Goal: Transaction & Acquisition: Book appointment/travel/reservation

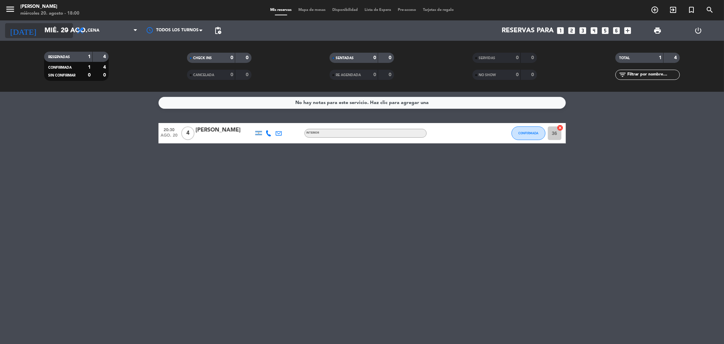
click at [56, 26] on input "mié. 20 ago." at bounding box center [84, 30] width 86 height 15
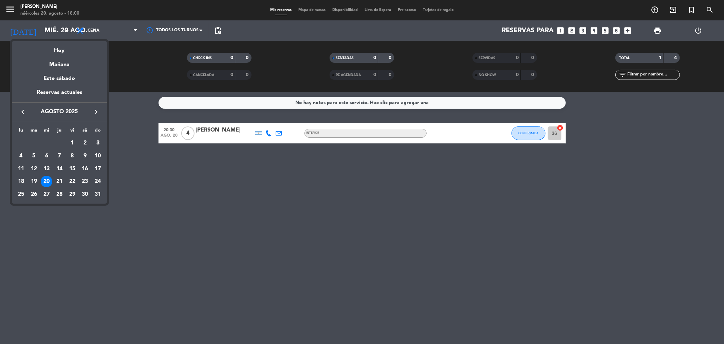
click at [175, 184] on div at bounding box center [362, 172] width 724 height 344
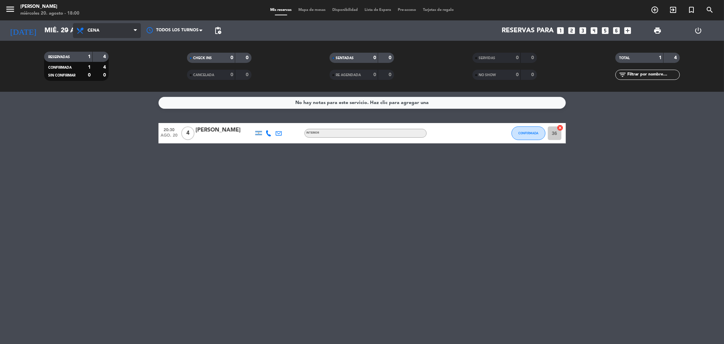
click at [93, 25] on span "Cena" at bounding box center [107, 30] width 68 height 15
click at [113, 60] on div "menu [PERSON_NAME] miércoles 20. agosto - 18:00 Mis reservas Mapa de mesas Disp…" at bounding box center [362, 46] width 724 height 92
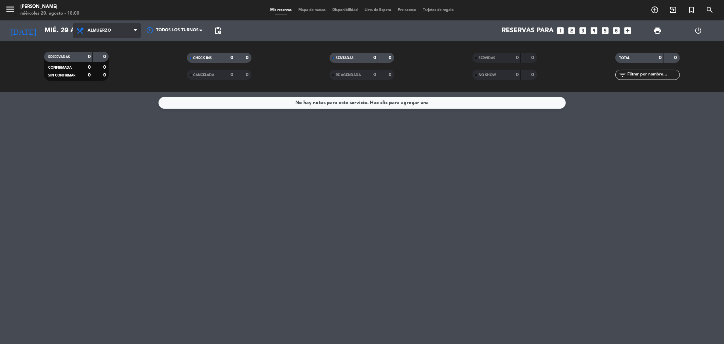
click at [103, 29] on span "Almuerzo" at bounding box center [99, 30] width 23 height 5
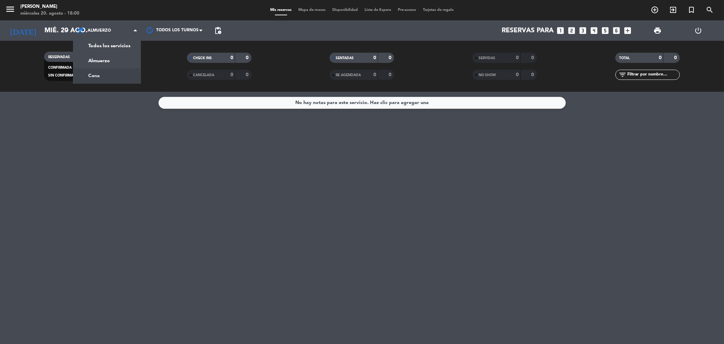
click at [122, 70] on div "menu [PERSON_NAME] miércoles 20. agosto - 18:00 Mis reservas Mapa de mesas Disp…" at bounding box center [362, 46] width 724 height 92
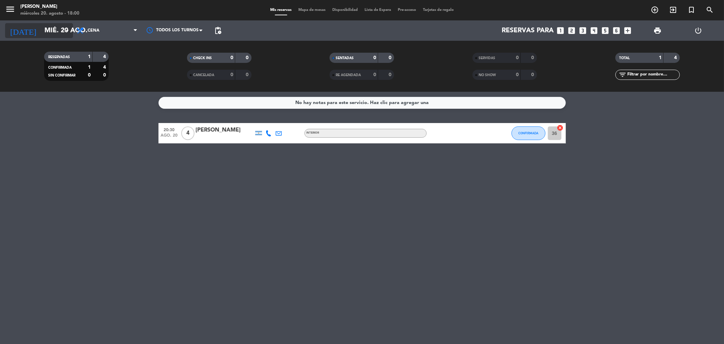
click at [54, 34] on input "mié. 20 ago." at bounding box center [84, 30] width 86 height 15
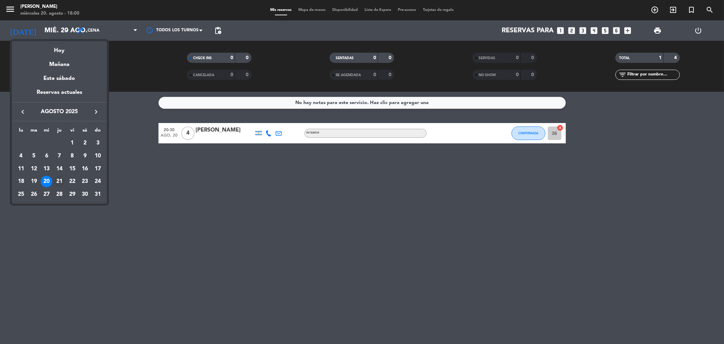
click at [58, 181] on div "21" at bounding box center [60, 181] width 12 height 12
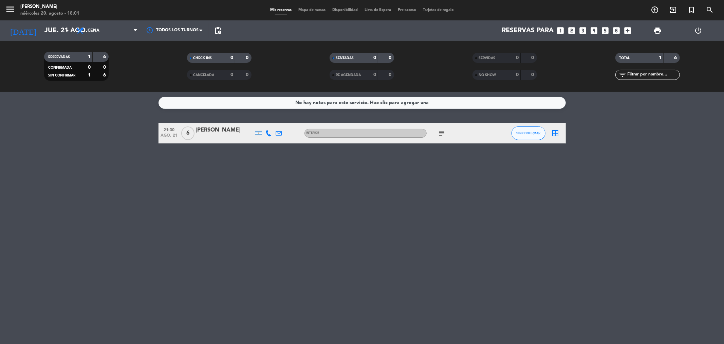
click at [442, 134] on icon "subject" at bounding box center [442, 133] width 8 height 8
click at [540, 133] on span "SIN CONFIRMAR" at bounding box center [528, 133] width 24 height 4
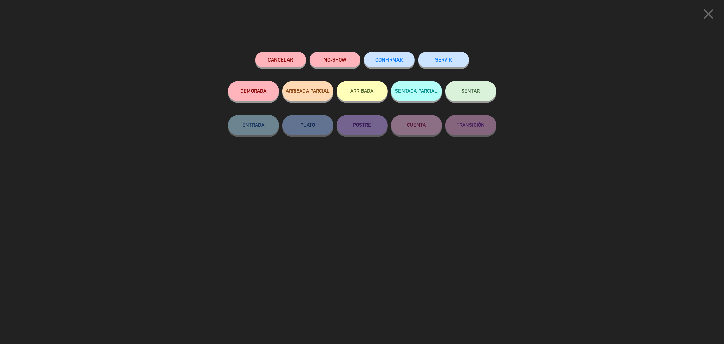
click at [376, 59] on span "CONFIRMAR" at bounding box center [389, 60] width 27 height 6
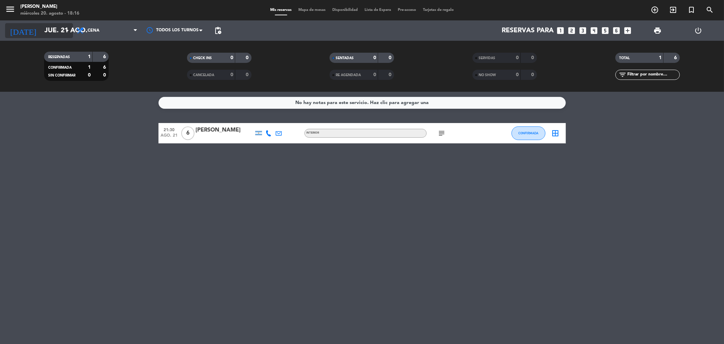
click at [63, 33] on icon "arrow_drop_down" at bounding box center [67, 30] width 8 height 8
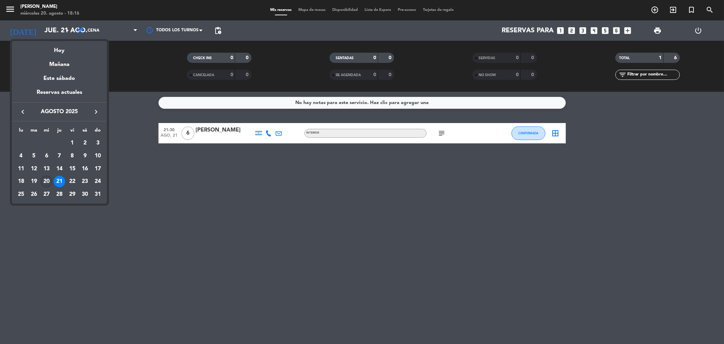
click at [49, 181] on div "20" at bounding box center [47, 181] width 12 height 12
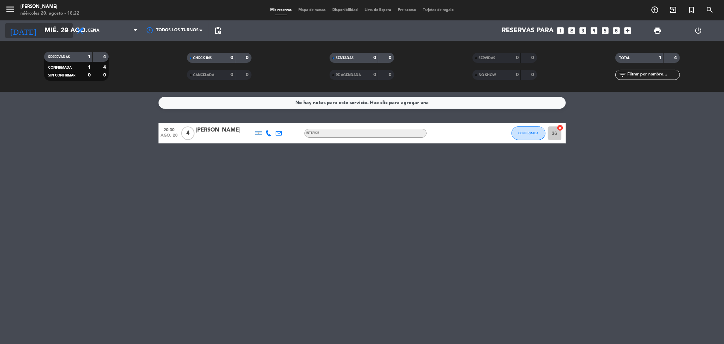
click at [56, 23] on input "mié. 20 ago." at bounding box center [84, 30] width 86 height 15
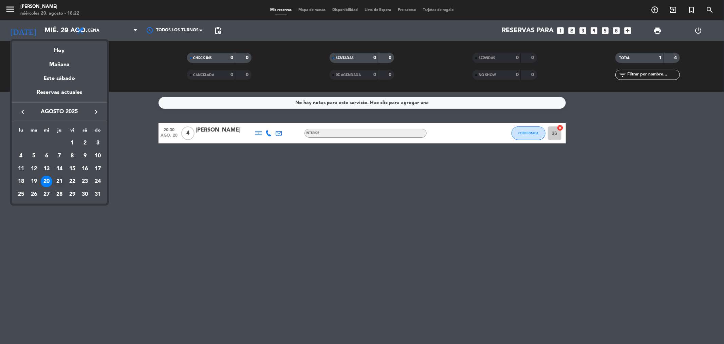
click at [58, 185] on div "21" at bounding box center [60, 181] width 12 height 12
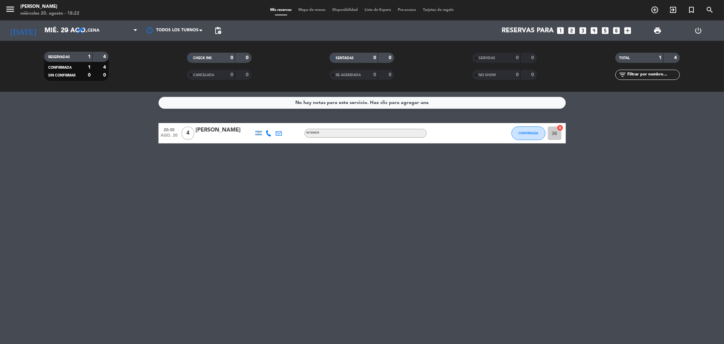
type input "jue. 21 ago."
click at [626, 28] on icon "add_box" at bounding box center [628, 30] width 9 height 9
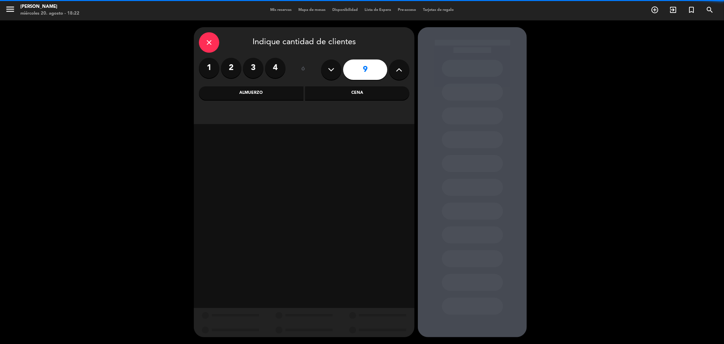
click at [397, 69] on icon at bounding box center [399, 69] width 6 height 10
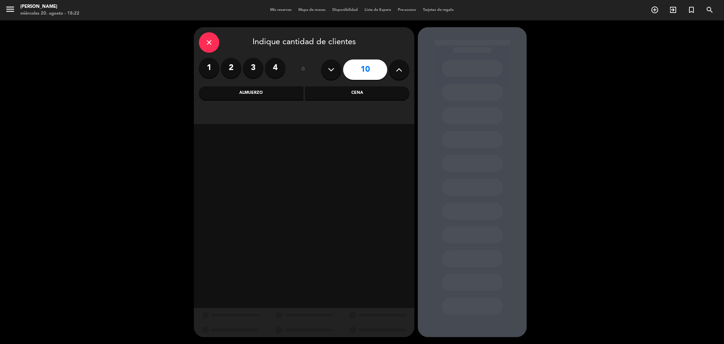
click at [399, 69] on icon at bounding box center [399, 69] width 6 height 10
click at [398, 73] on icon at bounding box center [399, 69] width 6 height 10
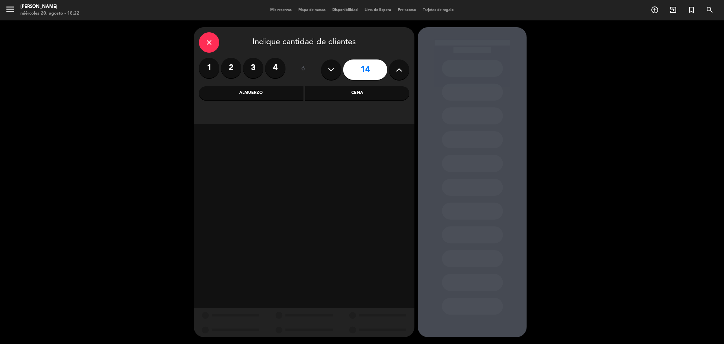
type input "15"
click at [378, 95] on div "Cena" at bounding box center [357, 93] width 105 height 14
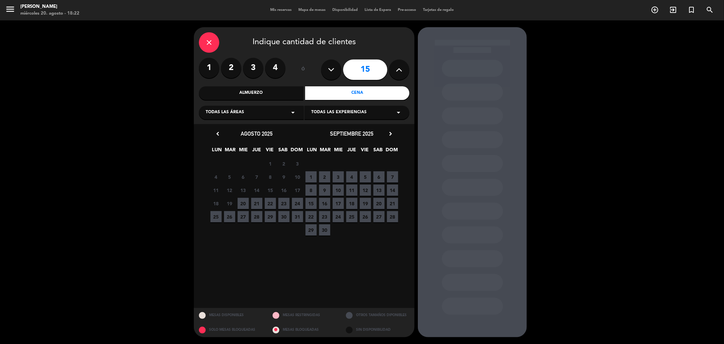
click at [254, 205] on span "21" at bounding box center [256, 203] width 11 height 11
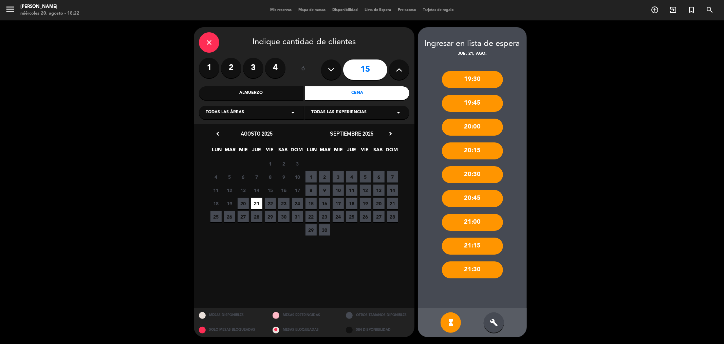
click at [486, 175] on div "20:30" at bounding box center [472, 174] width 61 height 17
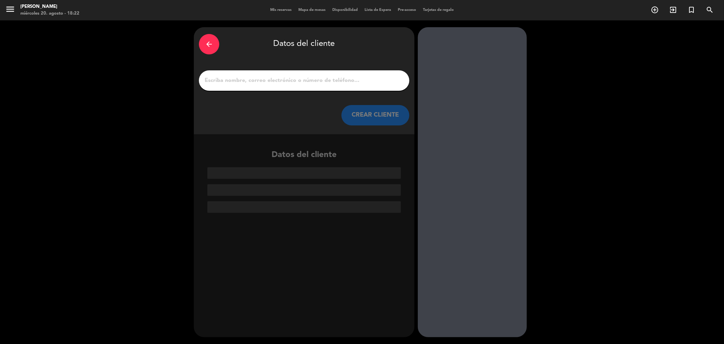
click at [299, 73] on div at bounding box center [304, 80] width 210 height 20
click at [310, 84] on input "1" at bounding box center [304, 81] width 200 height 10
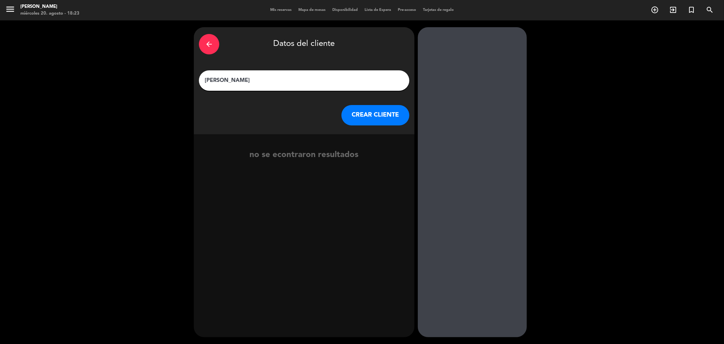
click at [238, 79] on input "[PERSON_NAME]" at bounding box center [304, 81] width 200 height 10
type input "[PERSON_NAME]"
click at [381, 123] on button "CREAR CLIENTE" at bounding box center [375, 115] width 68 height 20
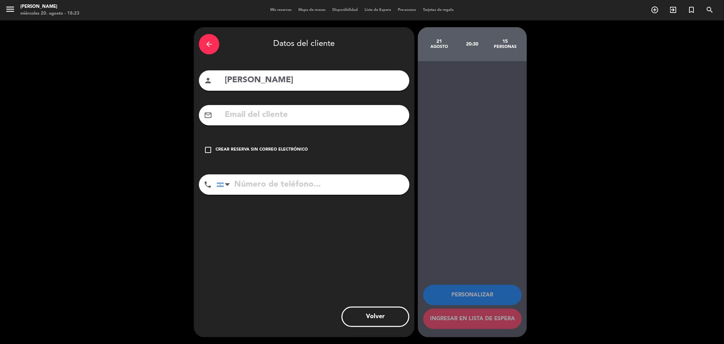
click at [235, 145] on div "check_box_outline_blank Crear reserva sin correo electrónico" at bounding box center [304, 150] width 210 height 20
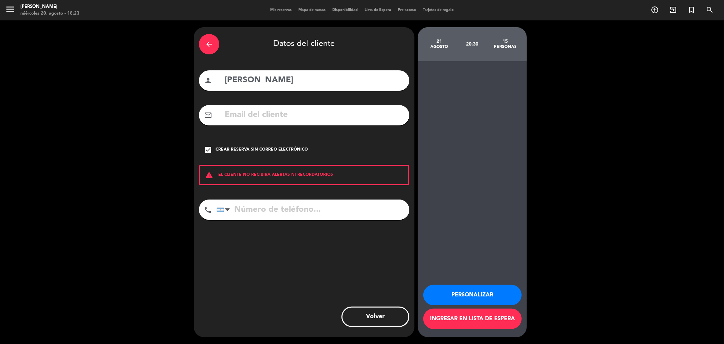
click at [324, 207] on input "tel" at bounding box center [313, 209] width 193 height 20
type input "1135757575"
click at [508, 320] on button "Ingresar en lista de espera" at bounding box center [472, 318] width 98 height 20
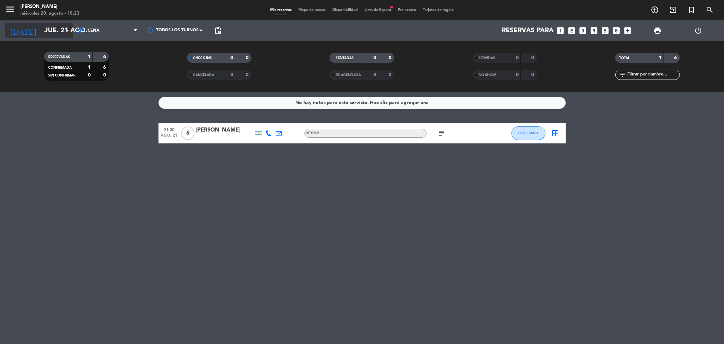
click at [41, 33] on input "jue. 21 ago." at bounding box center [84, 30] width 86 height 15
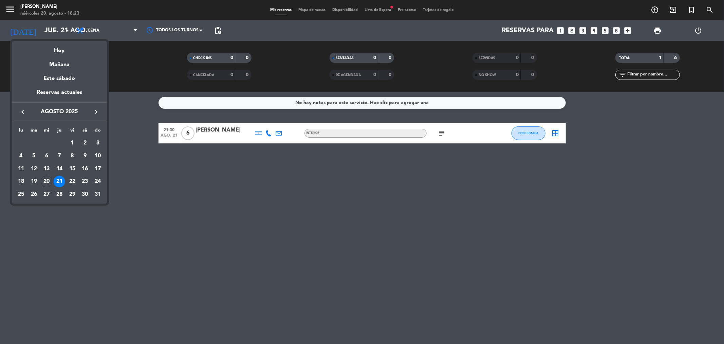
click at [58, 179] on div "21" at bounding box center [60, 181] width 12 height 12
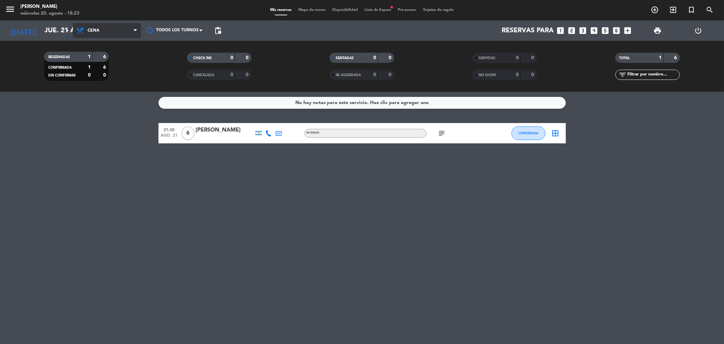
click at [89, 31] on span "Cena" at bounding box center [94, 30] width 12 height 5
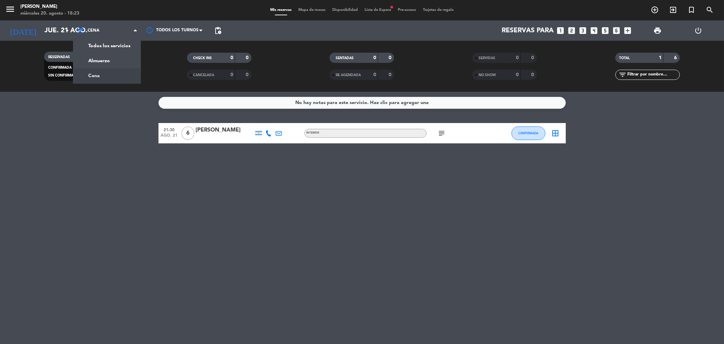
drag, startPoint x: 299, startPoint y: 199, endPoint x: 318, endPoint y: 173, distance: 31.8
click at [300, 199] on div "No hay notas para este servicio. Haz clic para agregar una 21:30 ago. 21 6 [PER…" at bounding box center [362, 218] width 724 height 252
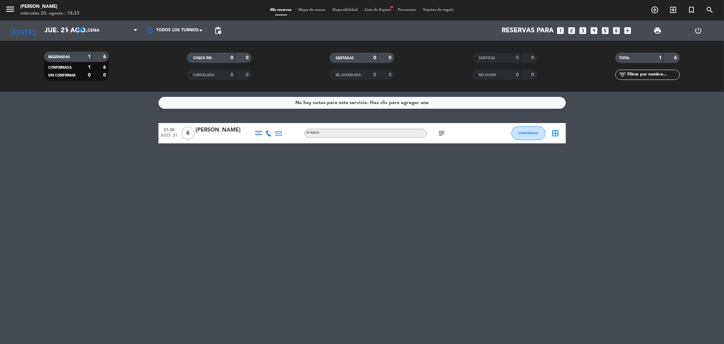
click at [382, 12] on span "Lista de Espera fiber_manual_record" at bounding box center [377, 10] width 33 height 4
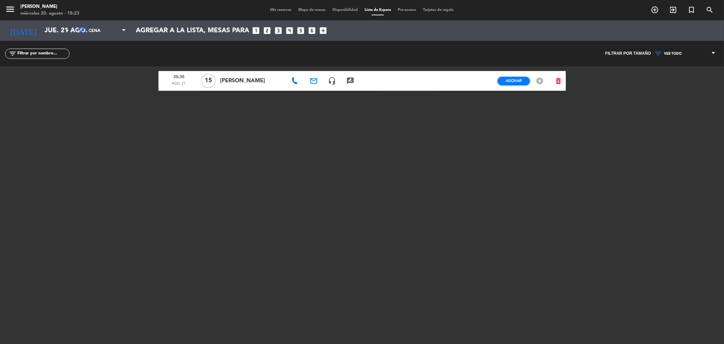
click at [513, 82] on span "Asignar" at bounding box center [514, 80] width 16 height 5
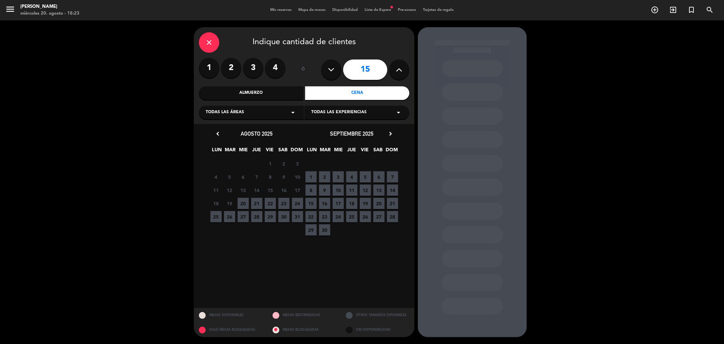
click at [254, 204] on span "21" at bounding box center [256, 203] width 11 height 11
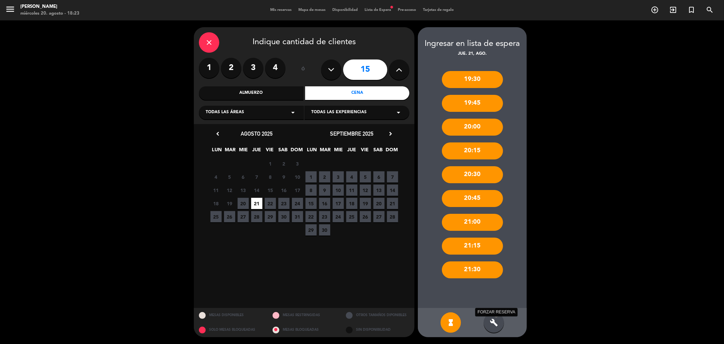
click at [497, 321] on icon "build" at bounding box center [494, 322] width 8 height 8
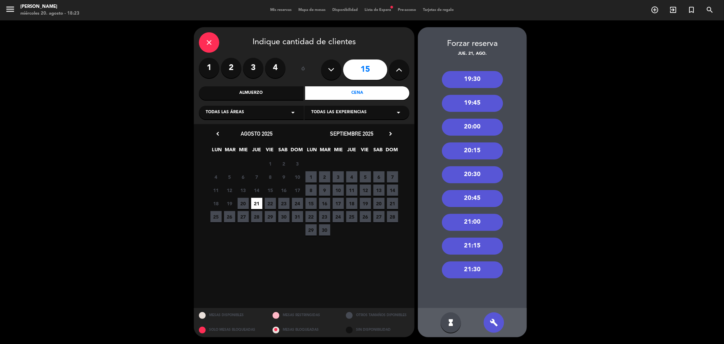
click at [490, 172] on div "20:30" at bounding box center [472, 174] width 61 height 17
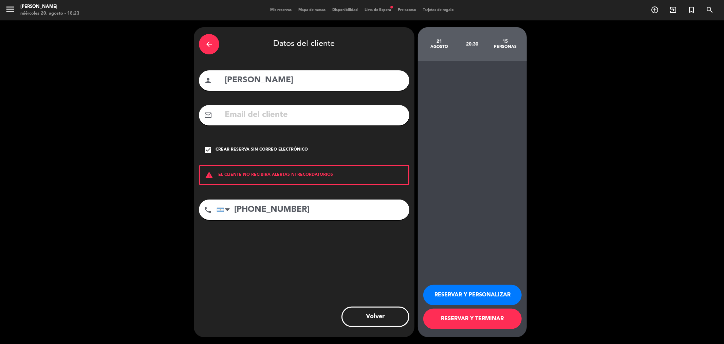
click at [455, 326] on button "RESERVAR Y TERMINAR" at bounding box center [472, 318] width 98 height 20
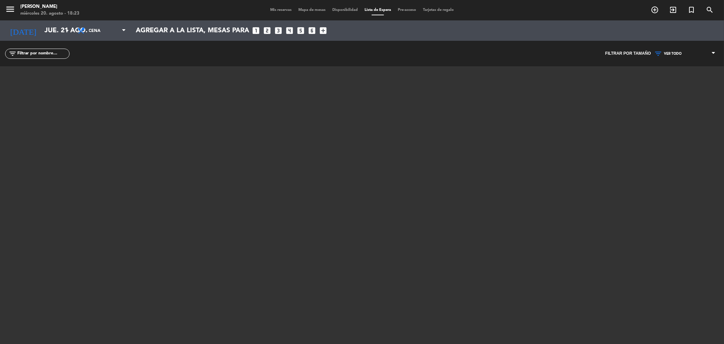
click at [313, 8] on span "Mapa de mesas" at bounding box center [312, 10] width 34 height 4
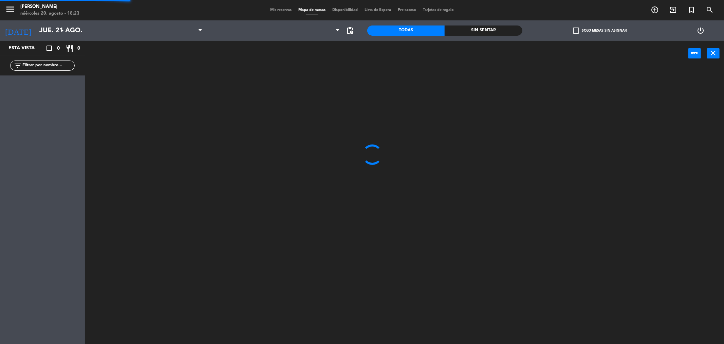
click at [274, 7] on div "Mis reservas Mapa de mesas Disponibilidad Lista de Espera Pre-acceso Tarjetas d…" at bounding box center [362, 10] width 190 height 6
click at [276, 10] on span "Mis reservas" at bounding box center [281, 10] width 28 height 4
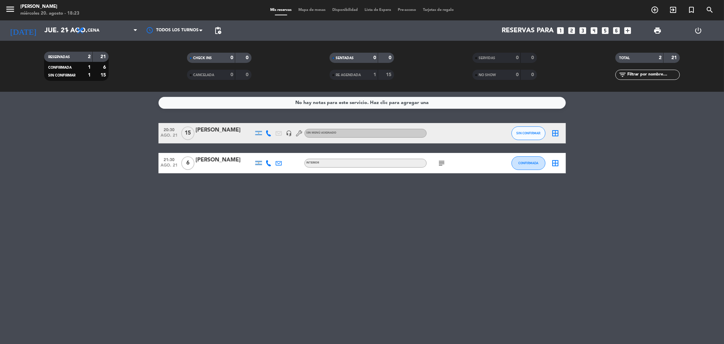
click at [369, 203] on div "No hay notas para este servicio. Haz clic para agregar una 20:30 ago. 21 15 [PE…" at bounding box center [362, 218] width 724 height 252
